Goal: Information Seeking & Learning: Learn about a topic

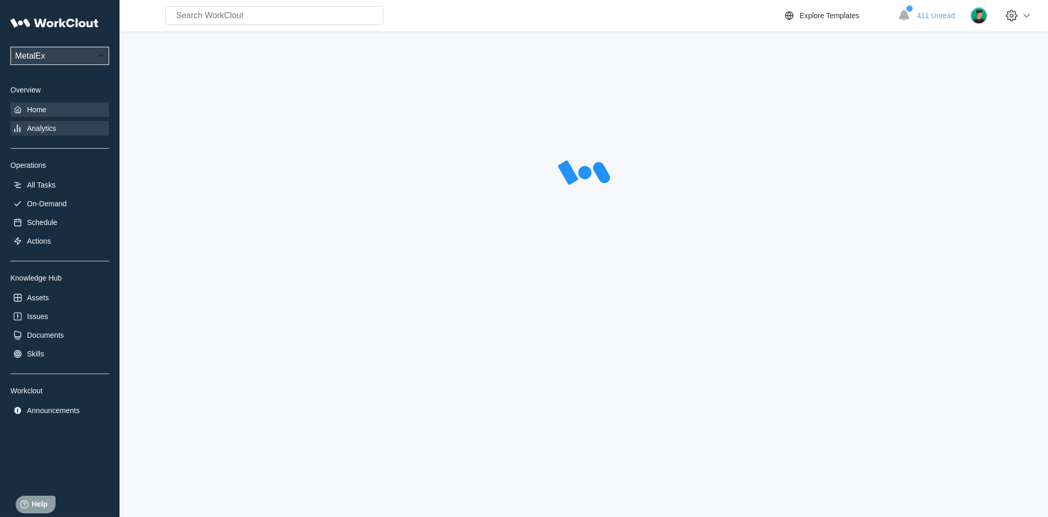
click at [25, 114] on div "Home" at bounding box center [59, 109] width 99 height 15
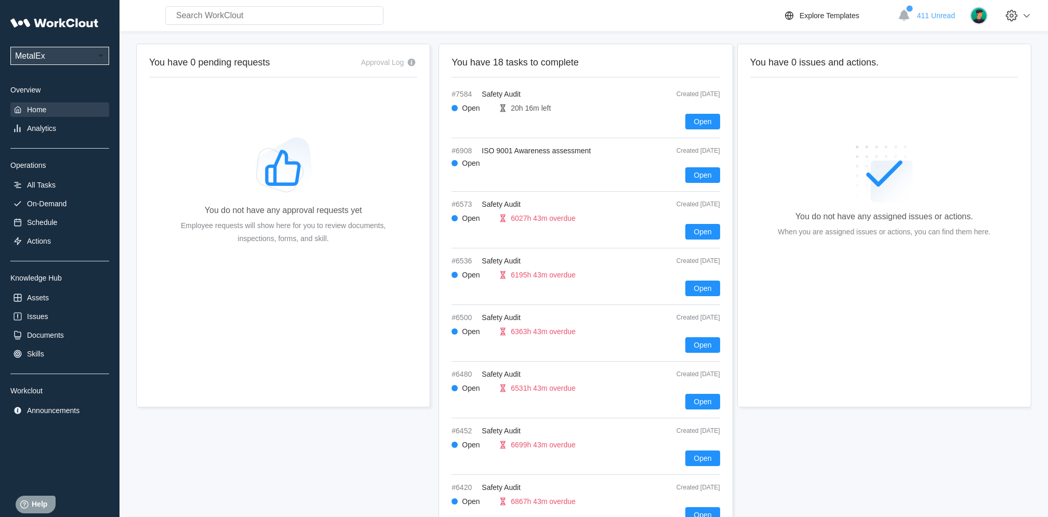
click at [55, 139] on div "UPG Enterprises MetalEx Overview Home Analytics Operations All Tasks On-Demand …" at bounding box center [59, 214] width 99 height 405
click at [47, 133] on div "Analytics" at bounding box center [59, 128] width 99 height 15
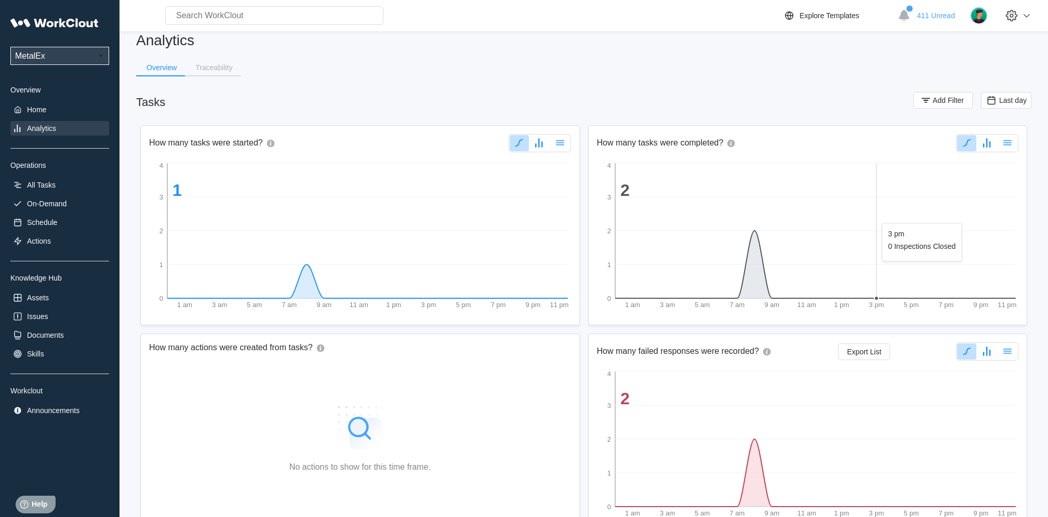
scroll to position [6, 0]
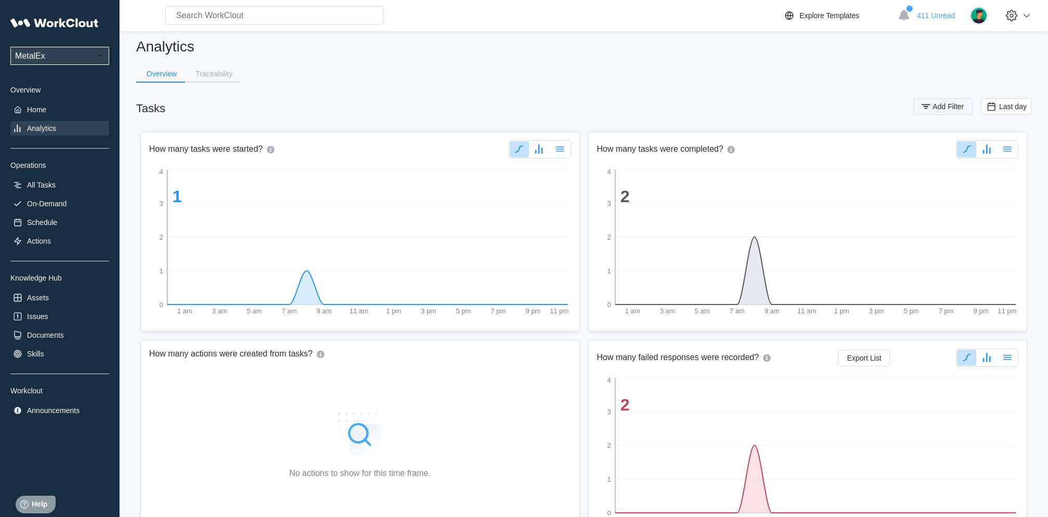
click at [932, 105] on button "Add Filter" at bounding box center [942, 106] width 59 height 17
click at [717, 148] on icon at bounding box center [718, 146] width 11 height 11
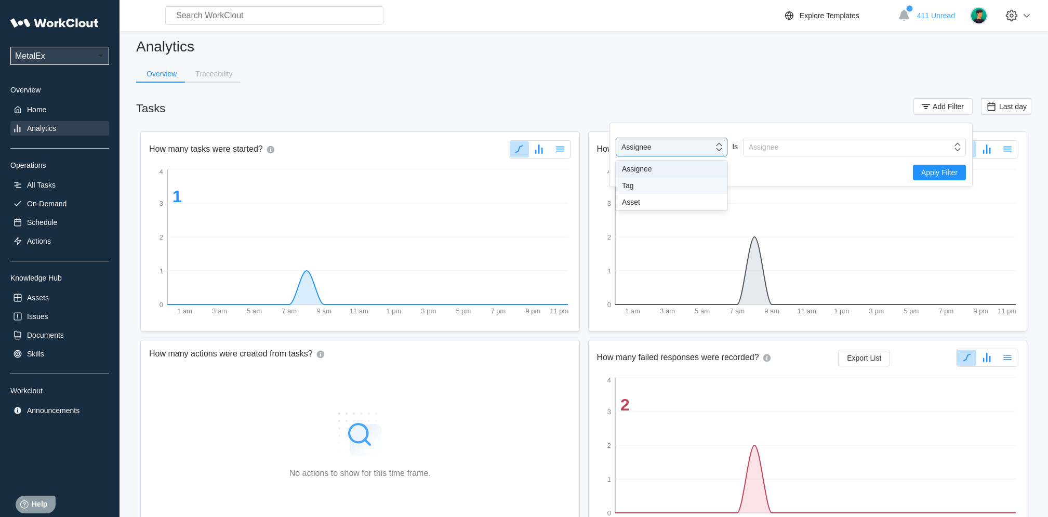
click at [659, 189] on div "Tag" at bounding box center [671, 185] width 99 height 8
click at [946, 146] on div "Tag" at bounding box center [847, 147] width 208 height 15
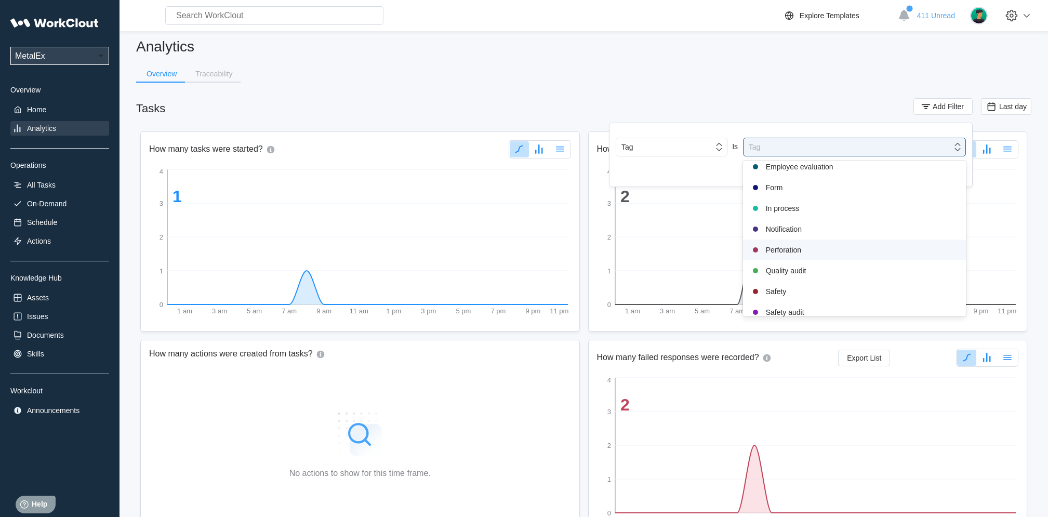
scroll to position [154, 0]
click at [803, 305] on div "Safety audit" at bounding box center [854, 307] width 210 height 12
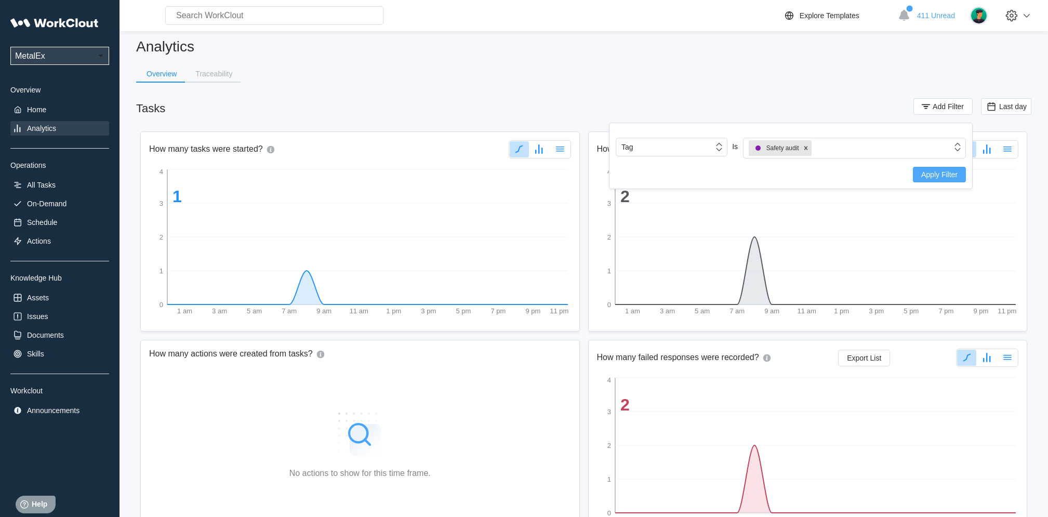
click at [924, 171] on span "Apply Filter" at bounding box center [939, 174] width 36 height 7
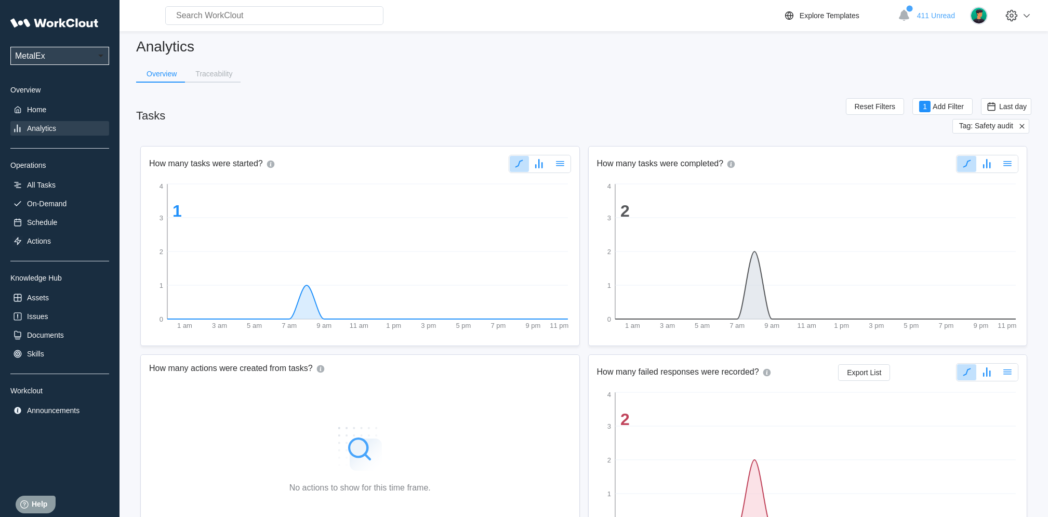
click at [998, 130] on span "Tag: Safety audit" at bounding box center [986, 126] width 54 height 9
click at [1006, 106] on span "Last day" at bounding box center [1013, 106] width 28 height 8
click at [858, 151] on div "How many tasks were completed? 1 am 3 am 5 am 7 am 9 am 11 am 1 pm 3 pm 5 pm 7 …" at bounding box center [807, 246] width 439 height 200
click at [1011, 130] on span "Tag: Safety audit" at bounding box center [986, 126] width 54 height 9
click at [1002, 126] on span "Tag: Safety audit" at bounding box center [986, 126] width 54 height 9
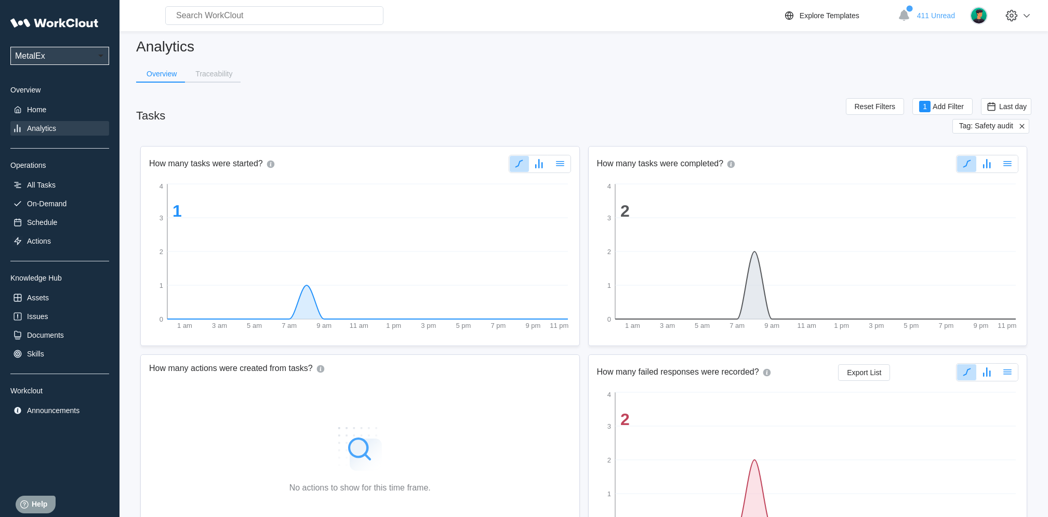
click at [982, 122] on span "Tag: Safety audit" at bounding box center [986, 126] width 54 height 9
click at [998, 128] on span "Tag: Safety audit" at bounding box center [986, 126] width 54 height 9
click at [1002, 98] on span "Last day" at bounding box center [1006, 106] width 50 height 17
click at [997, 217] on div "Custom" at bounding box center [1005, 211] width 64 height 17
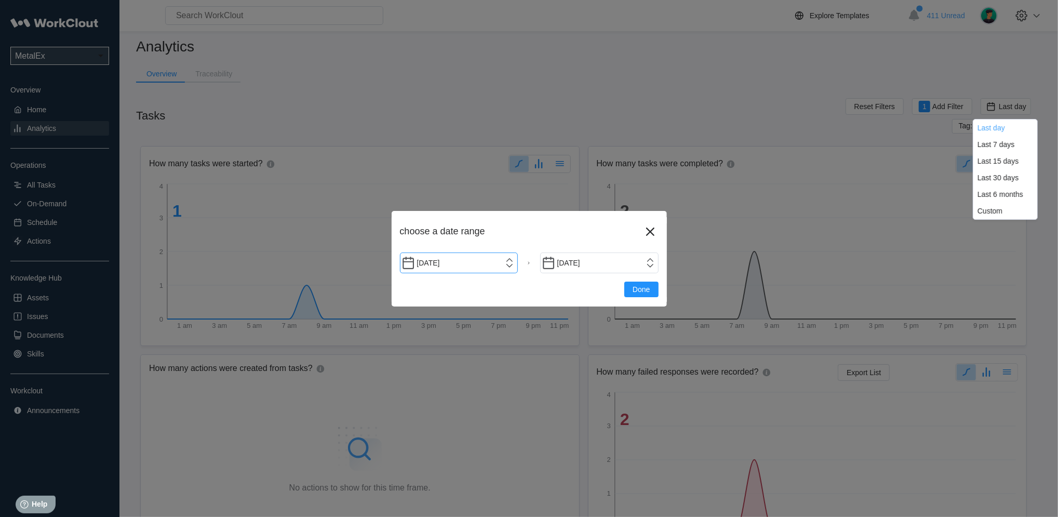
click at [509, 268] on input "[DATE]" at bounding box center [459, 262] width 118 height 21
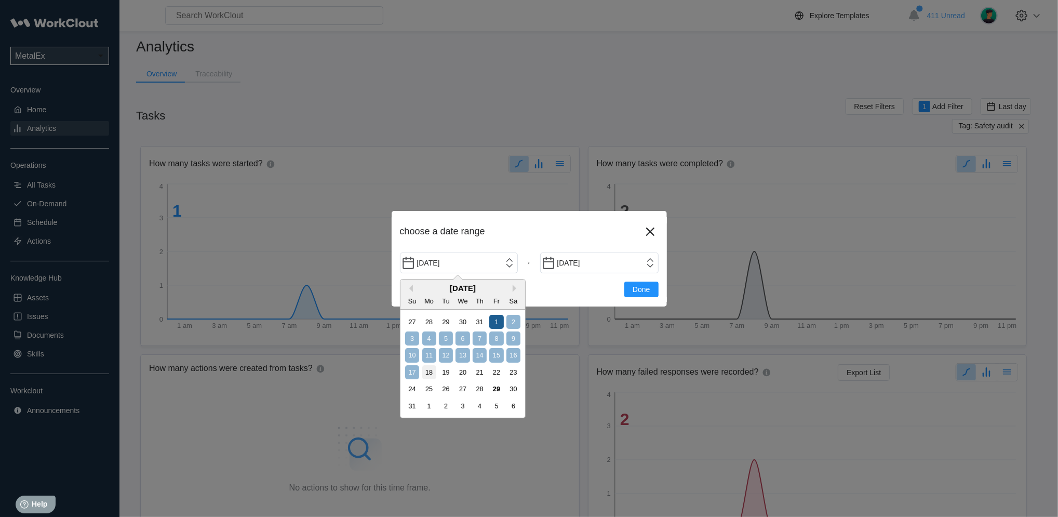
click at [489, 324] on div "1" at bounding box center [496, 322] width 14 height 14
type input "[DATE]"
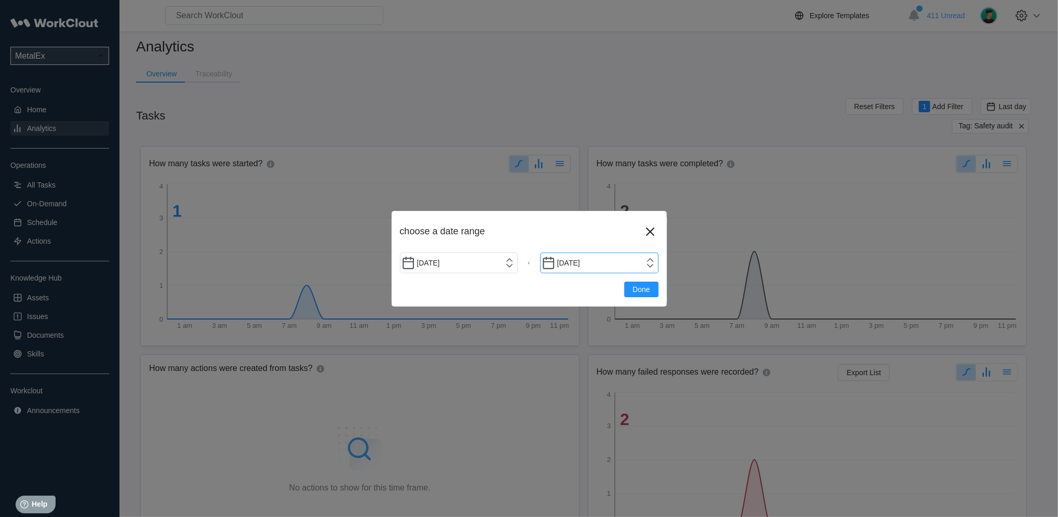
click at [653, 264] on input "[DATE]" at bounding box center [599, 262] width 118 height 21
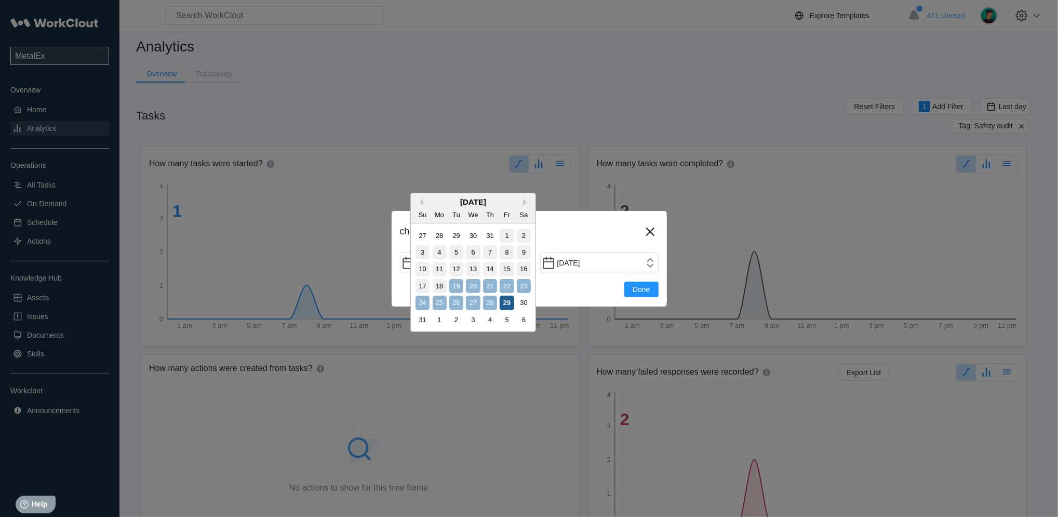
click at [505, 298] on div "29" at bounding box center [507, 303] width 14 height 14
type input "[DATE]"
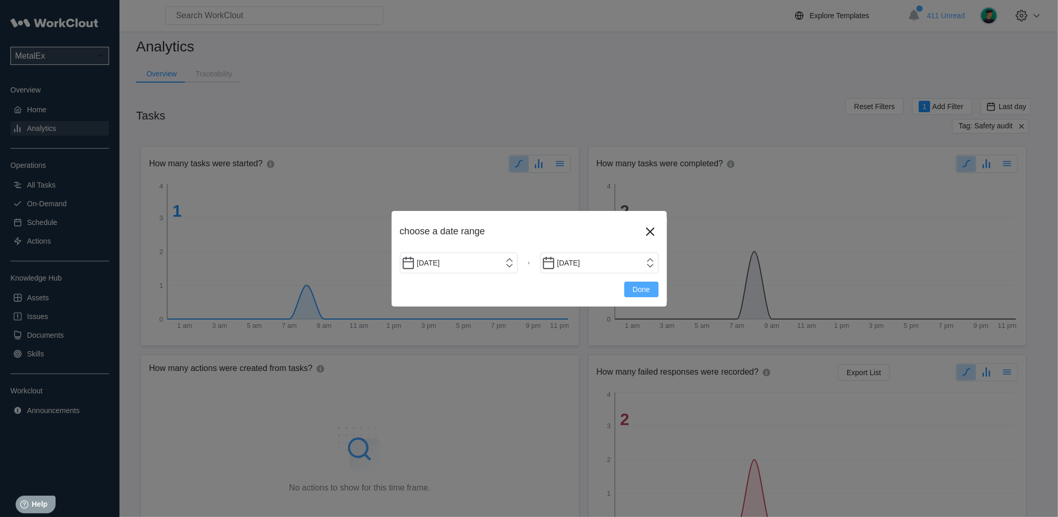
click at [652, 296] on button "Done" at bounding box center [641, 290] width 34 height 16
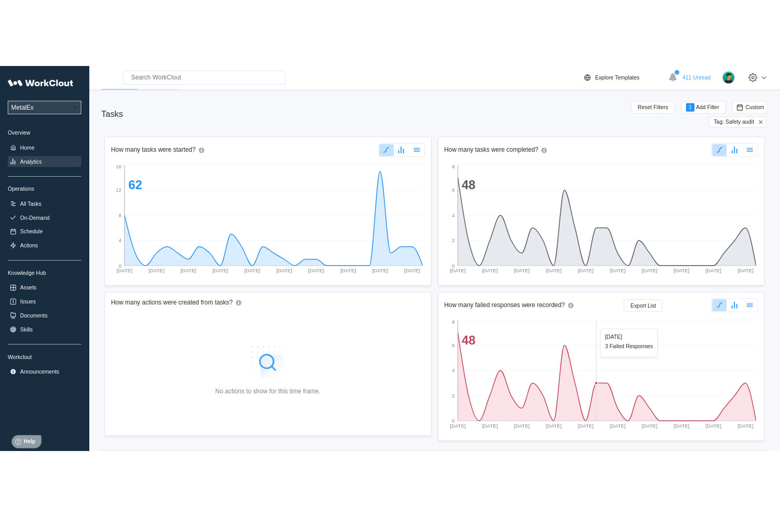
scroll to position [66, 0]
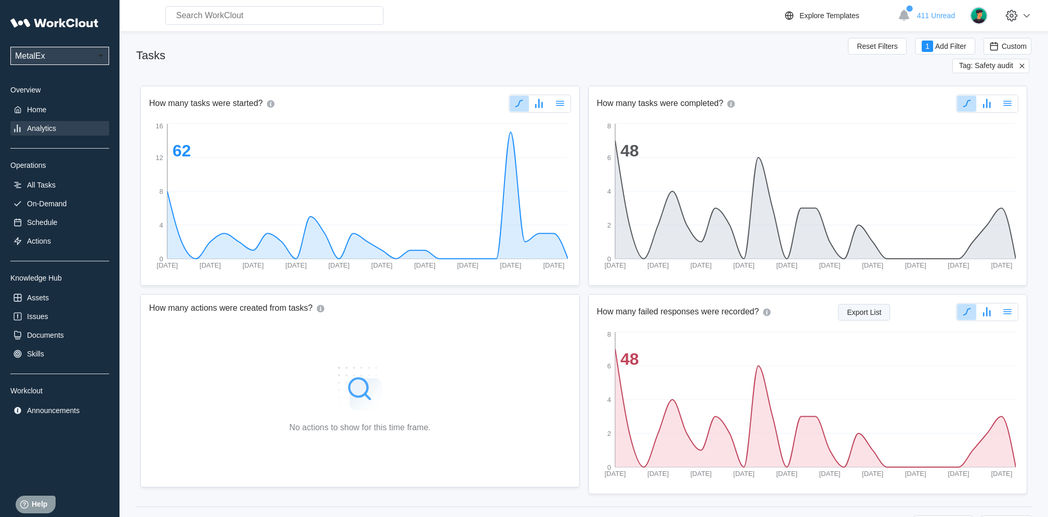
click at [852, 315] on span "Export List" at bounding box center [864, 312] width 34 height 7
